Goal: Task Accomplishment & Management: Manage account settings

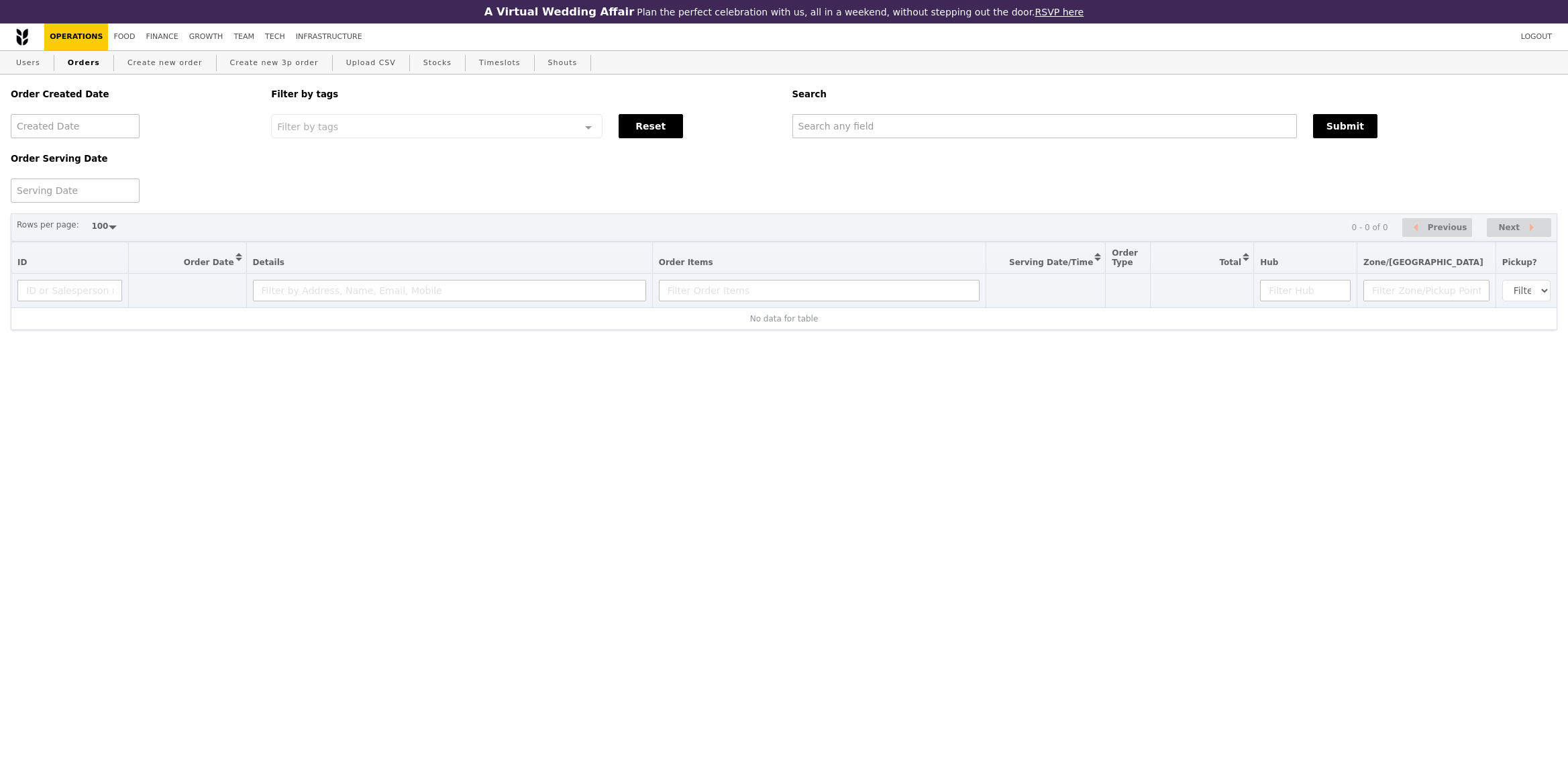
select select "100"
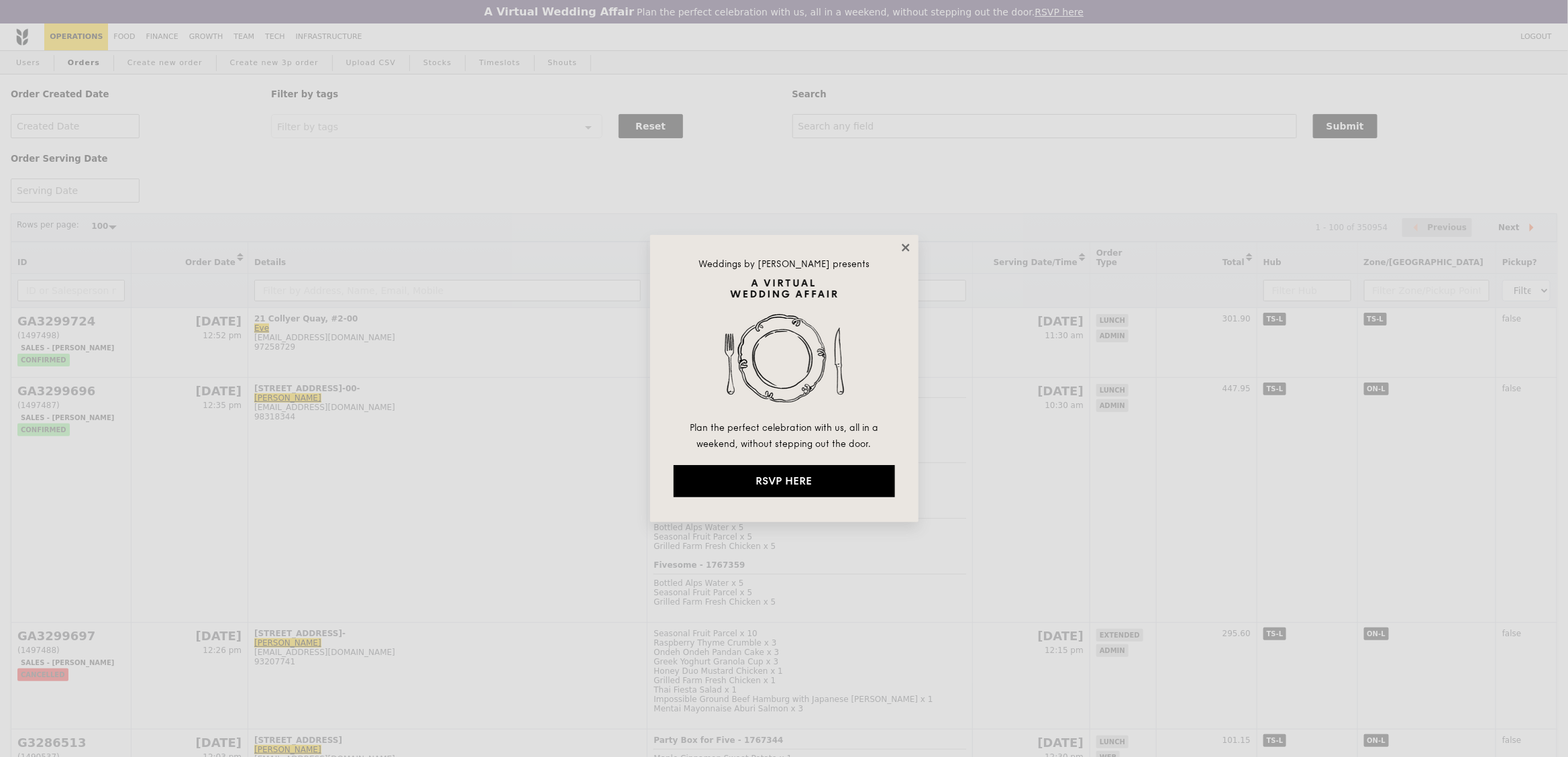
click at [904, 251] on icon at bounding box center [905, 247] width 12 height 12
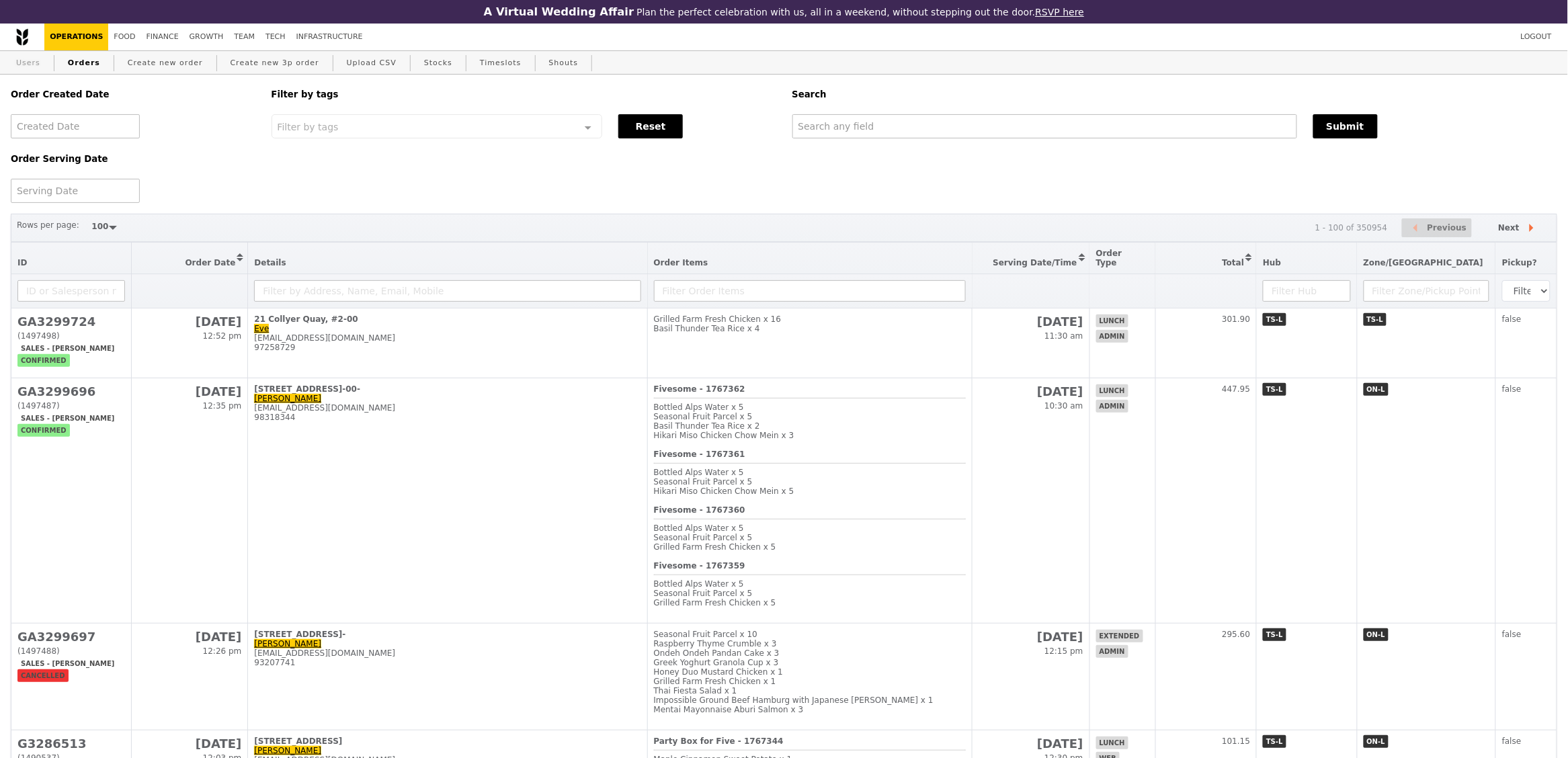
click at [38, 69] on link "Users" at bounding box center [28, 62] width 35 height 24
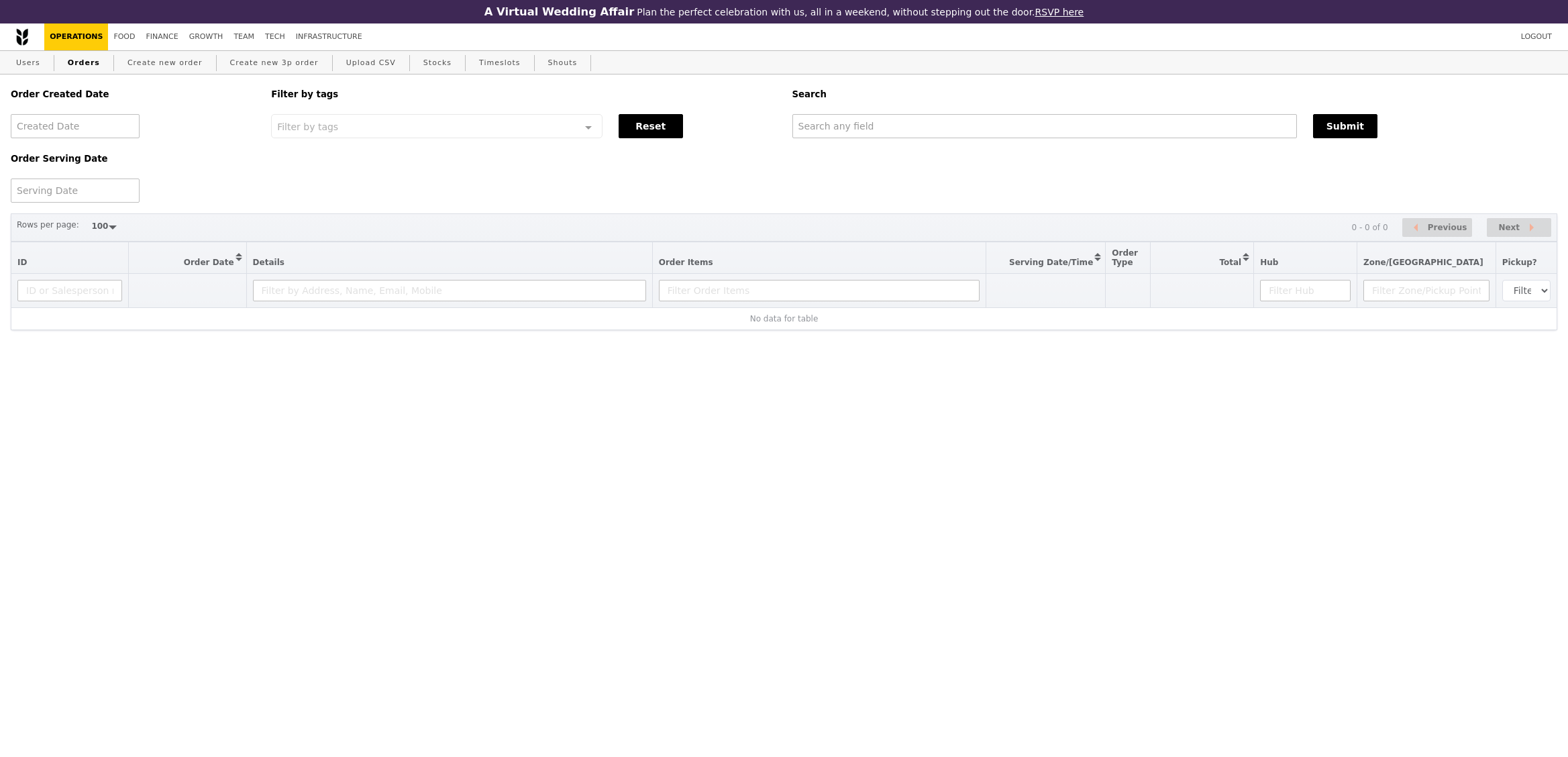
select select "100"
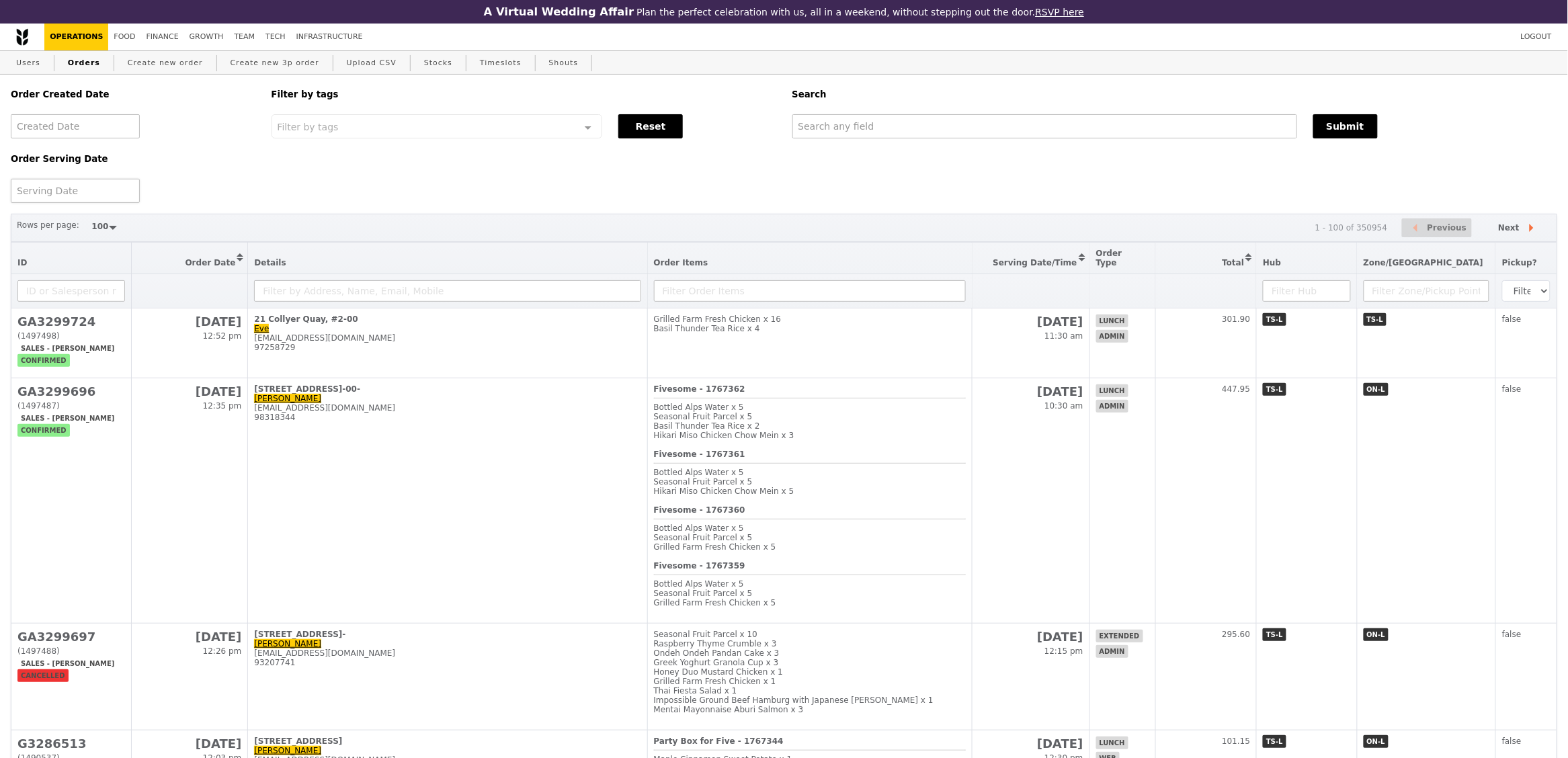
click at [61, 185] on div at bounding box center [75, 190] width 129 height 24
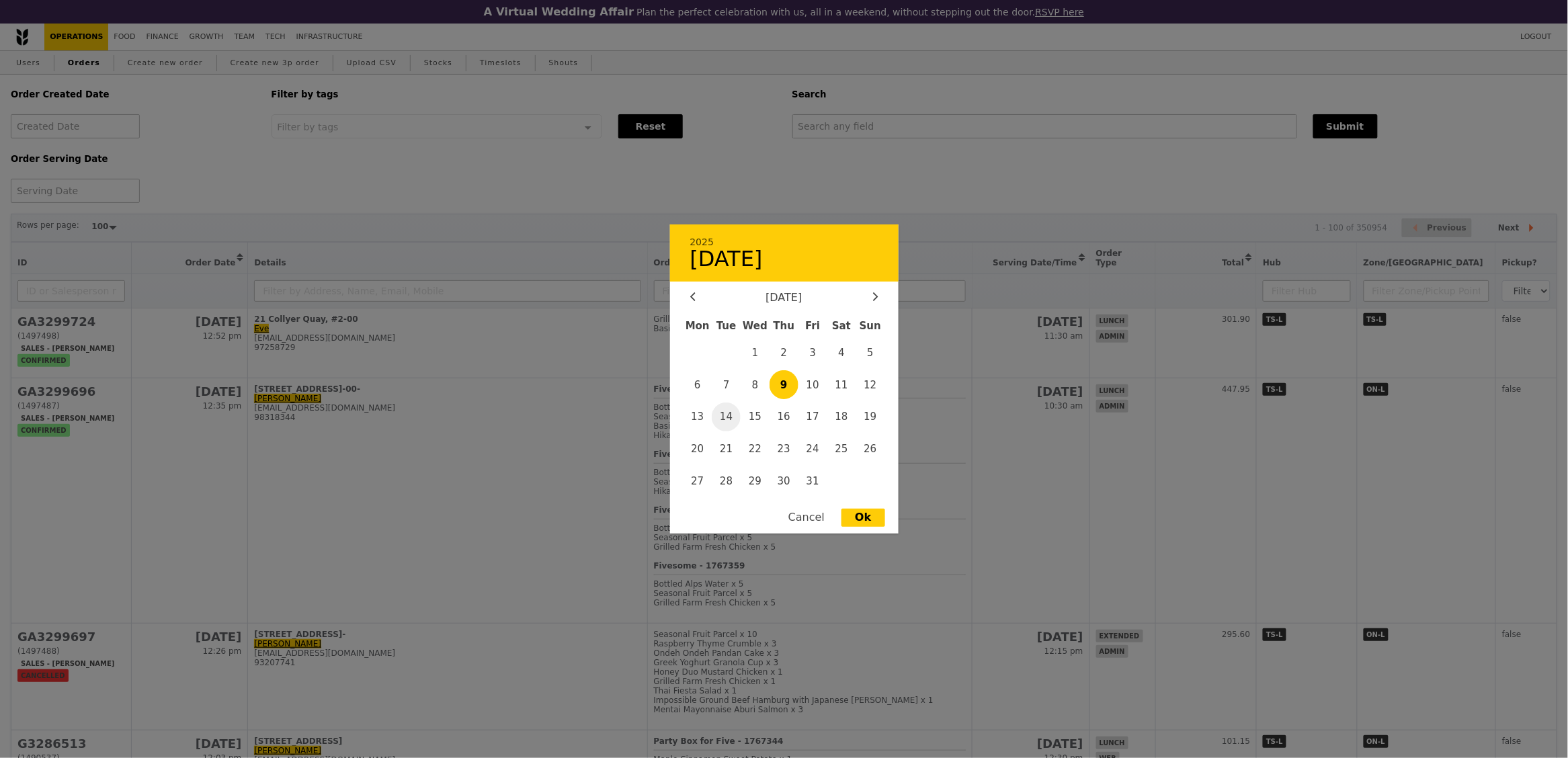
click at [729, 418] on span "14" at bounding box center [725, 416] width 29 height 29
type input "[DATE]"
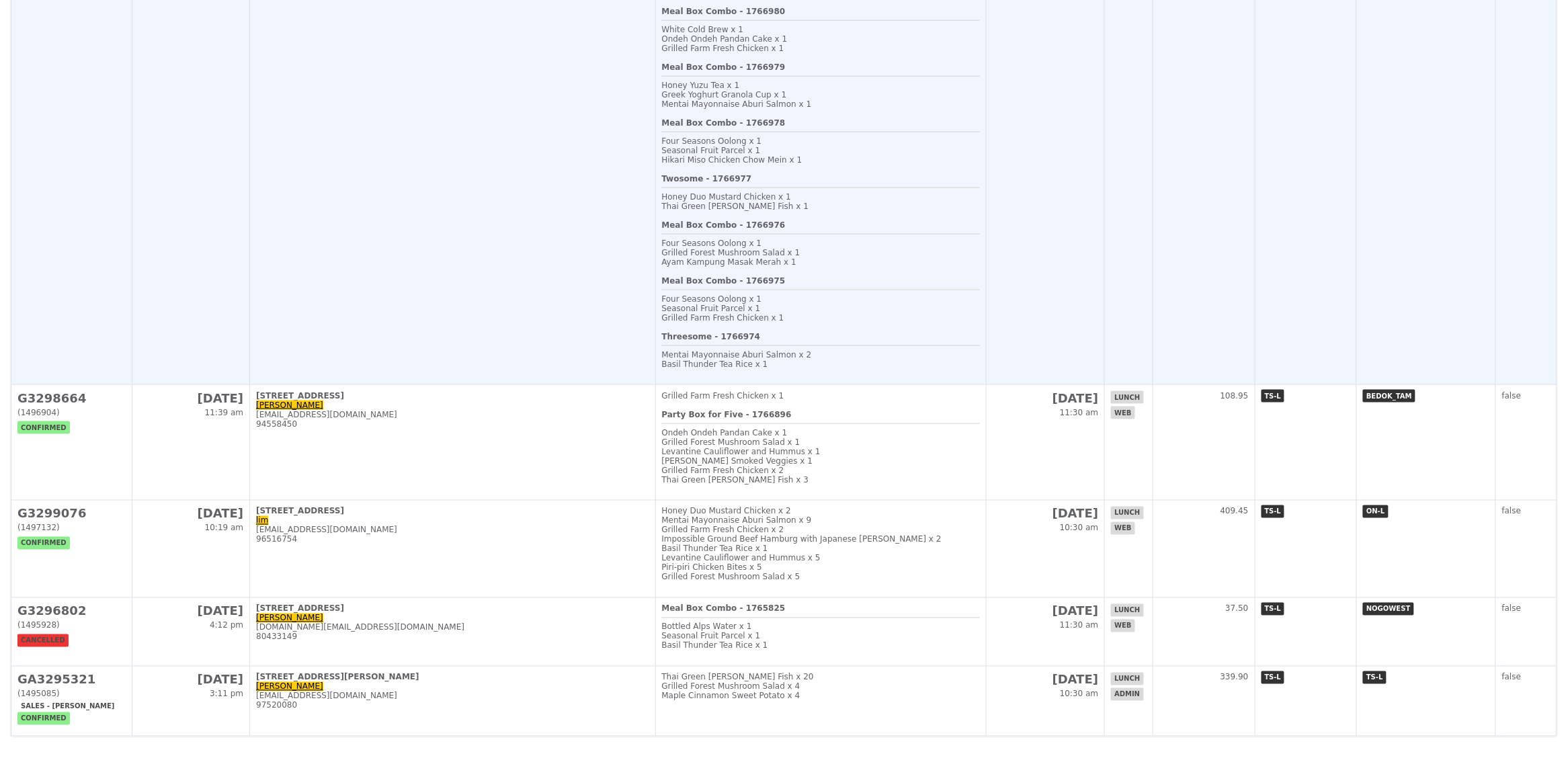
scroll to position [554, 0]
